Goal: Task Accomplishment & Management: Manage account settings

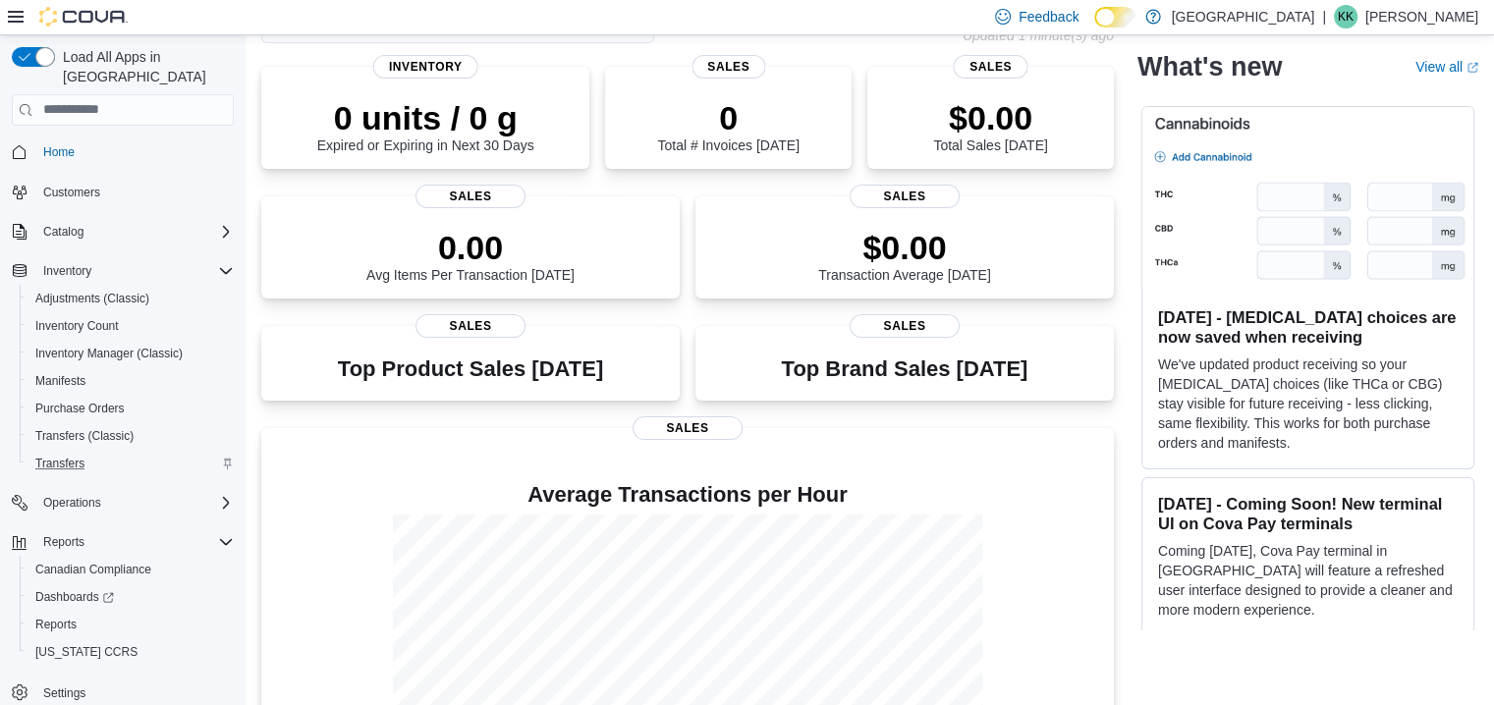
scroll to position [265, 0]
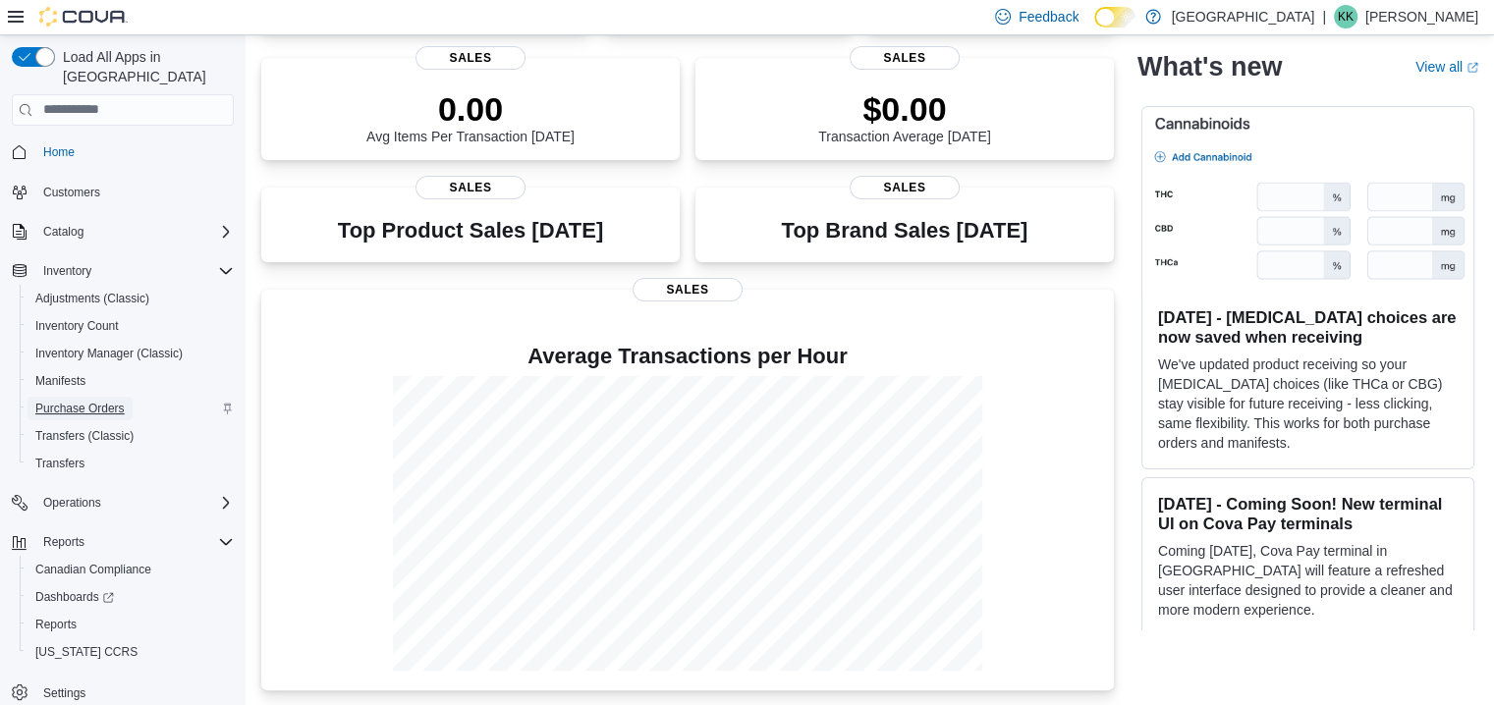
click at [79, 401] on span "Purchase Orders" at bounding box center [79, 409] width 89 height 16
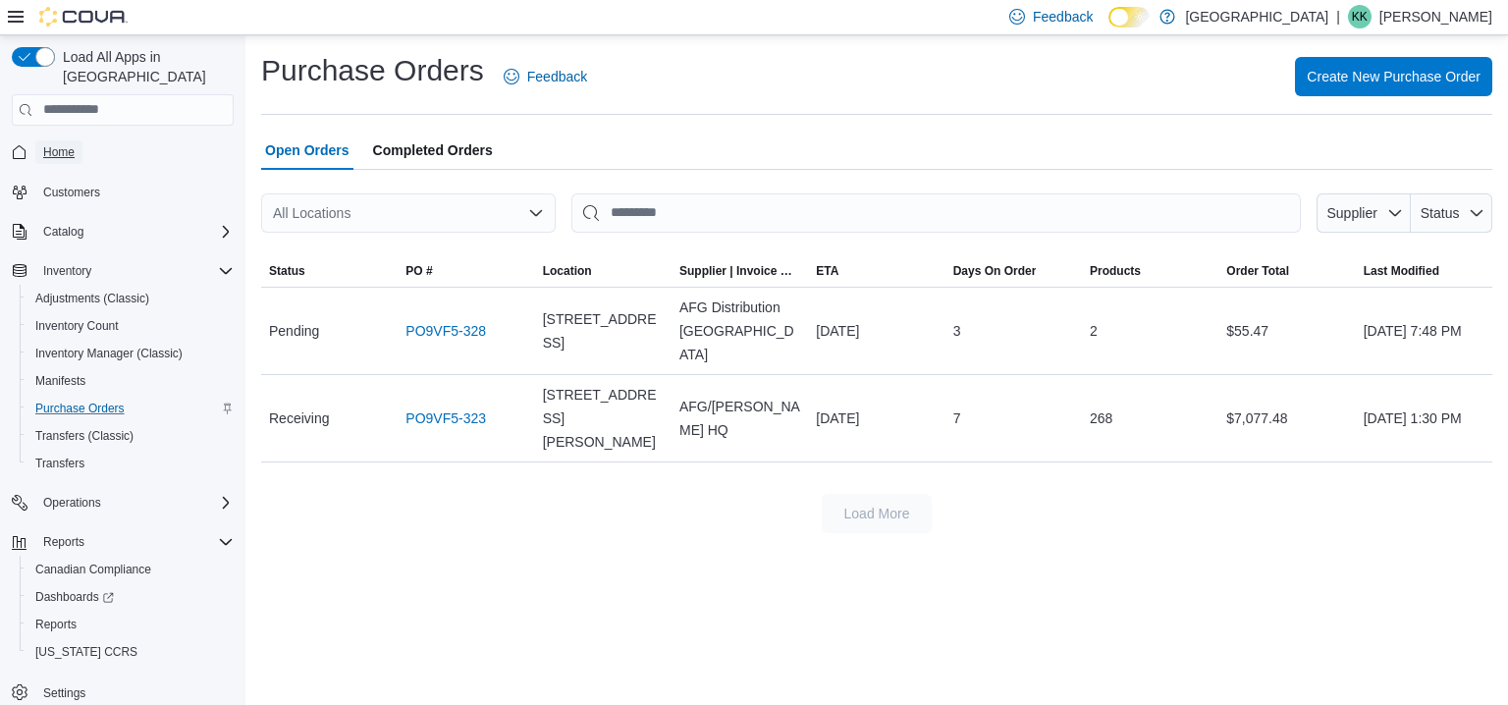
click at [67, 144] on span "Home" at bounding box center [58, 152] width 31 height 16
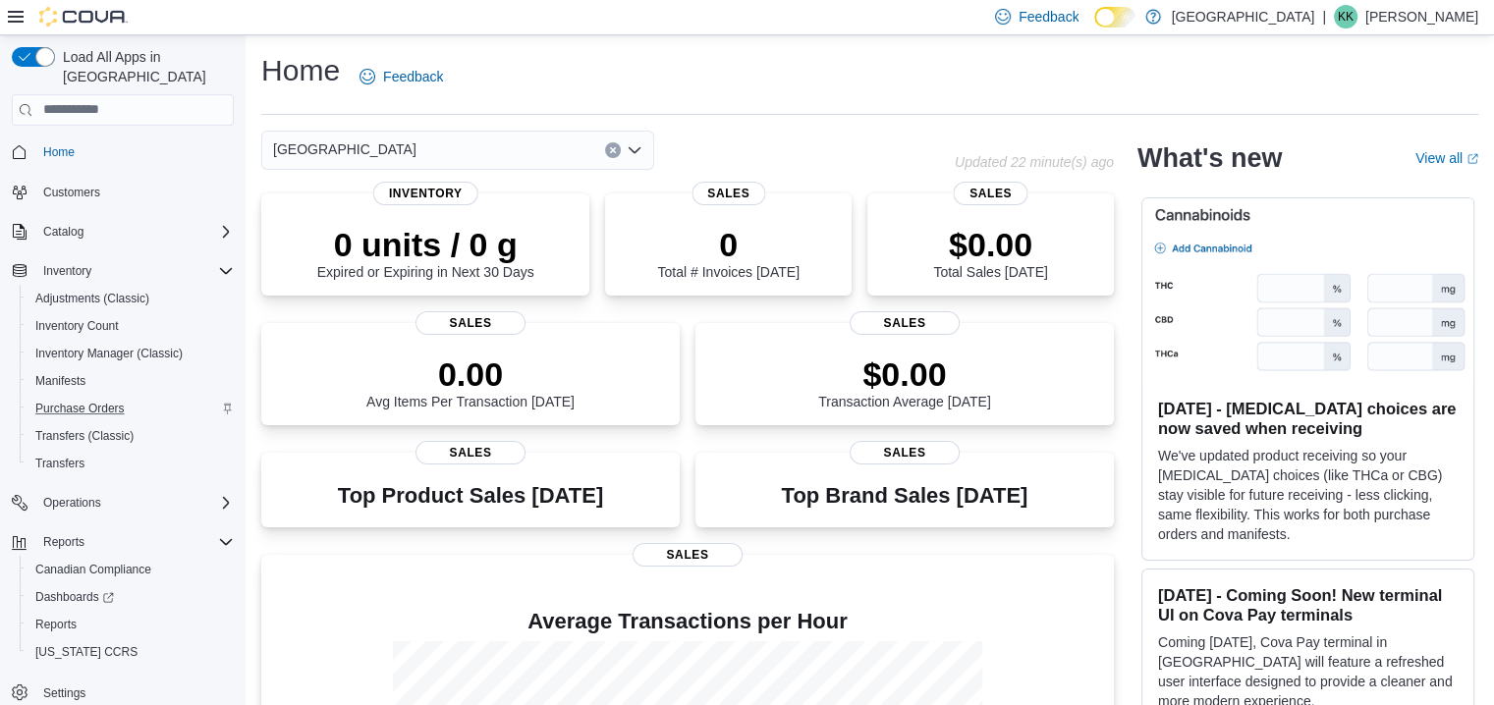
click at [489, 148] on div "[GEOGRAPHIC_DATA]" at bounding box center [457, 150] width 393 height 39
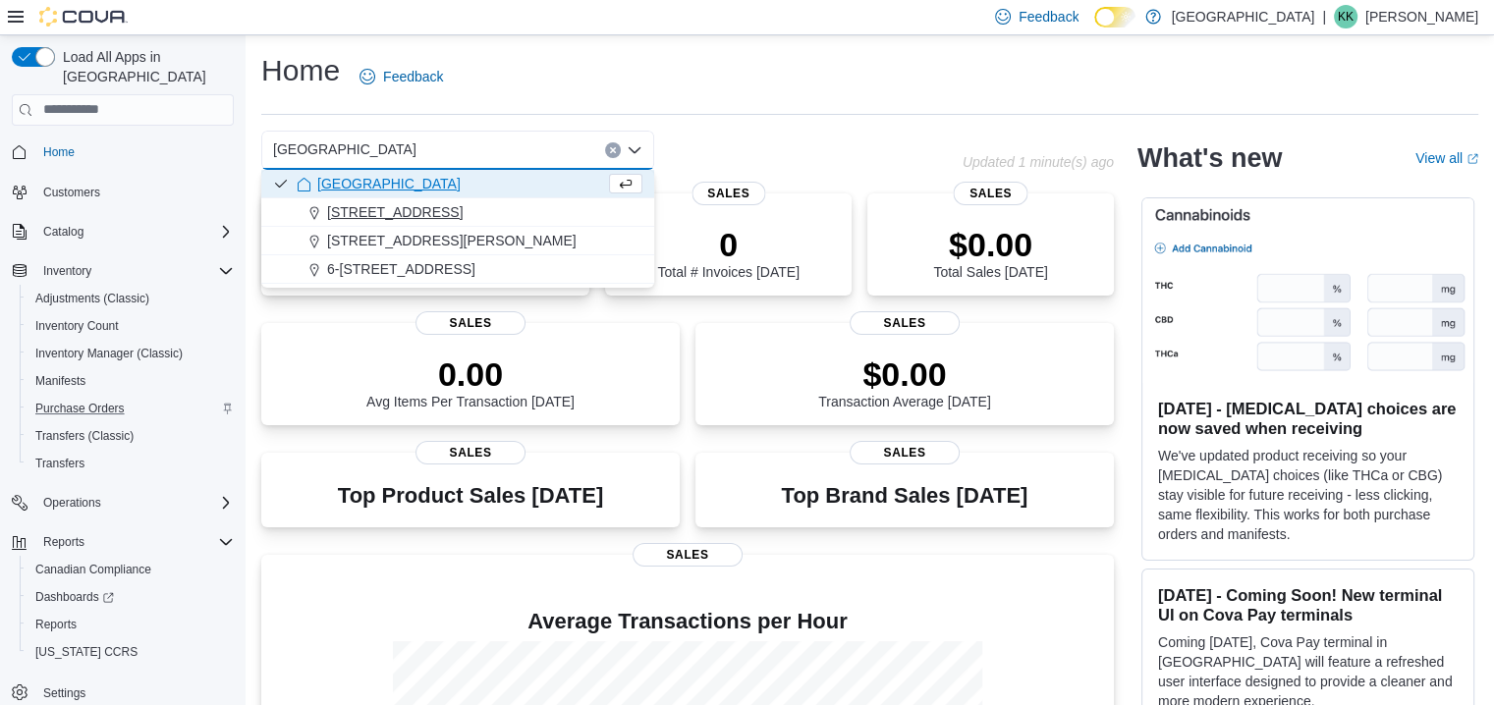
click at [458, 211] on span "[STREET_ADDRESS]" at bounding box center [395, 212] width 136 height 20
